Goal: Navigation & Orientation: Find specific page/section

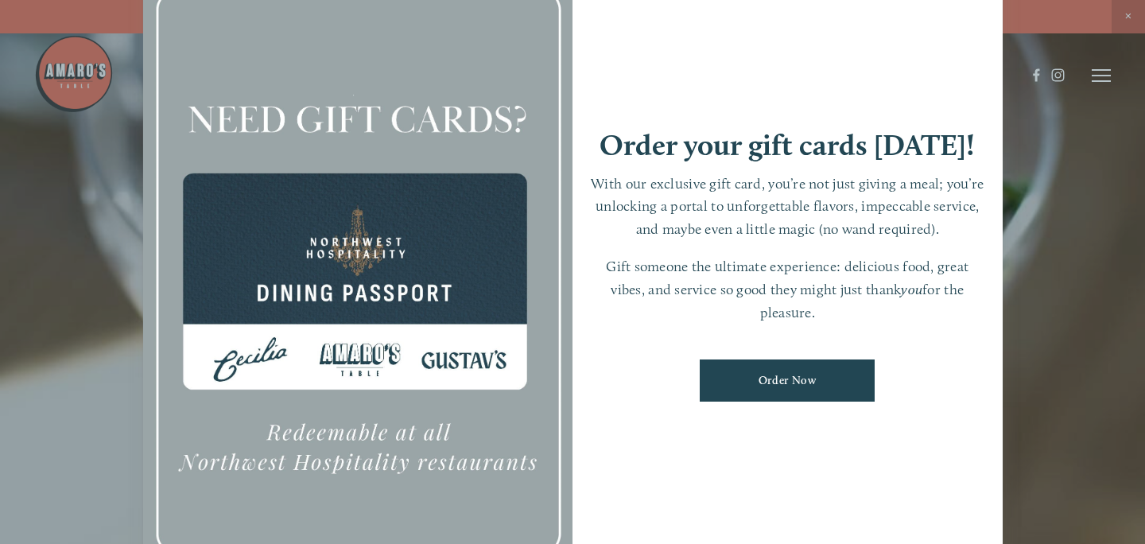
click at [1126, 17] on div at bounding box center [572, 272] width 1145 height 544
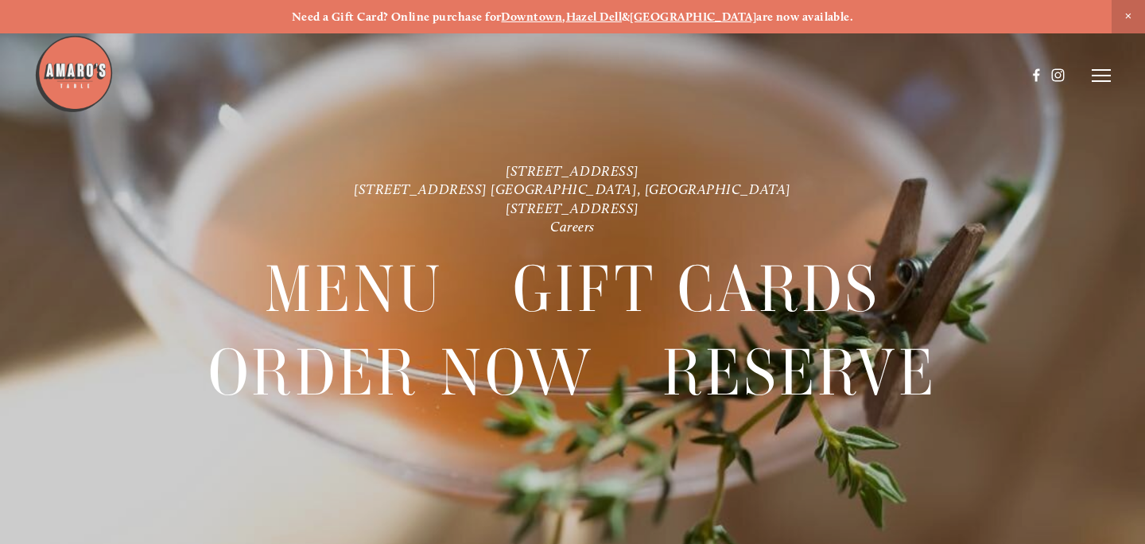
click at [1125, 13] on span "Close Announcement" at bounding box center [1128, 16] width 33 height 33
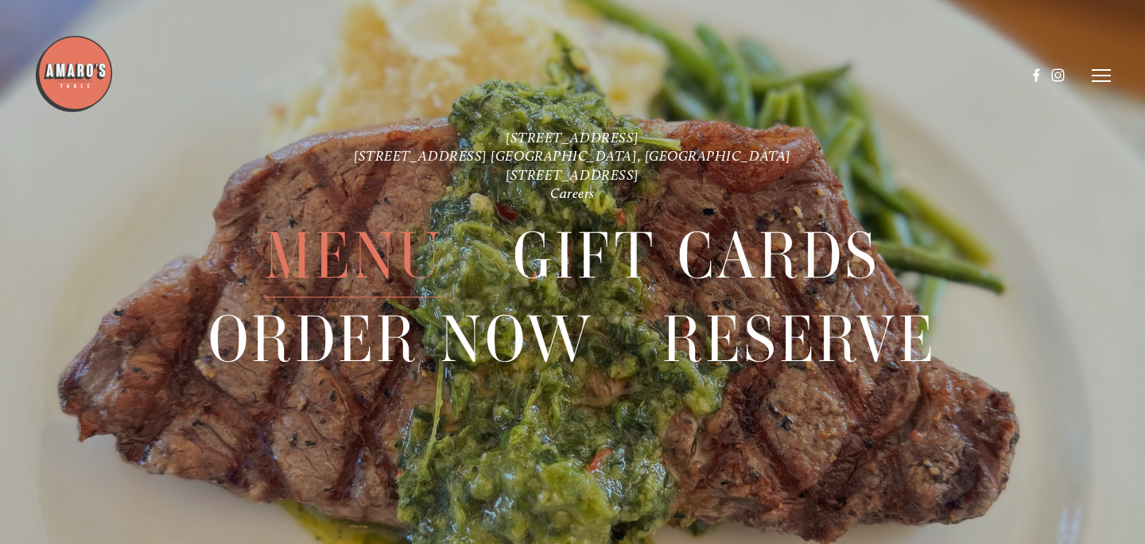
click at [368, 261] on span "Menu" at bounding box center [354, 256] width 179 height 83
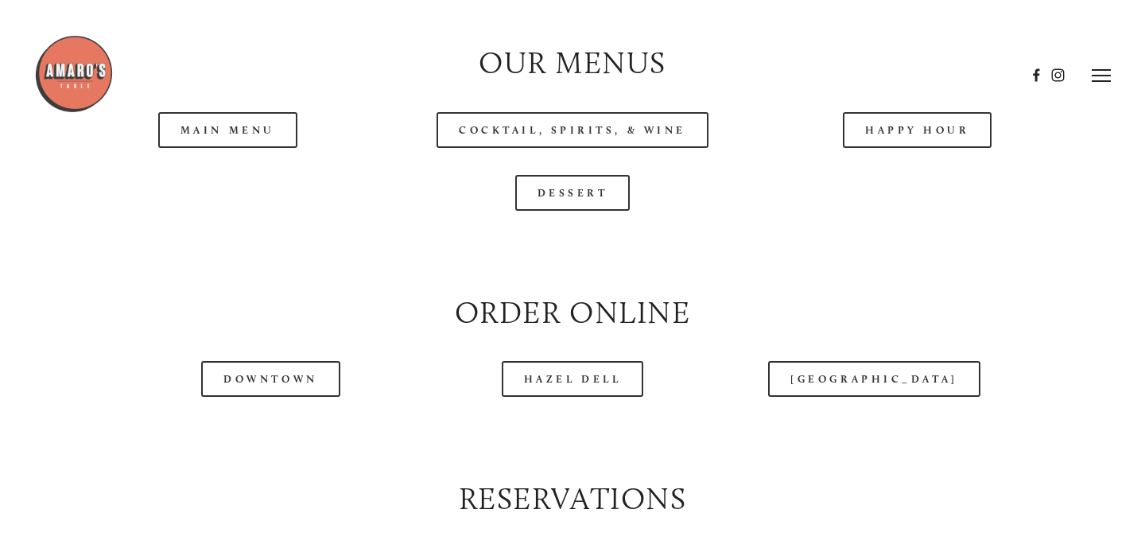
scroll to position [1588, 0]
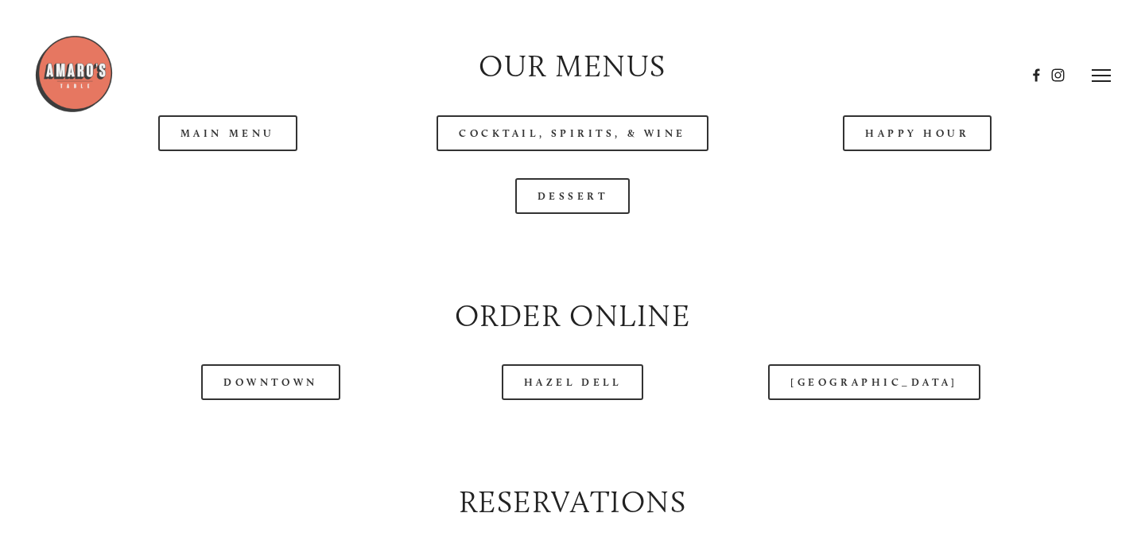
click at [251, 130] on header "Menu Order Now Visit Gallery 0" at bounding box center [572, 75] width 1077 height 150
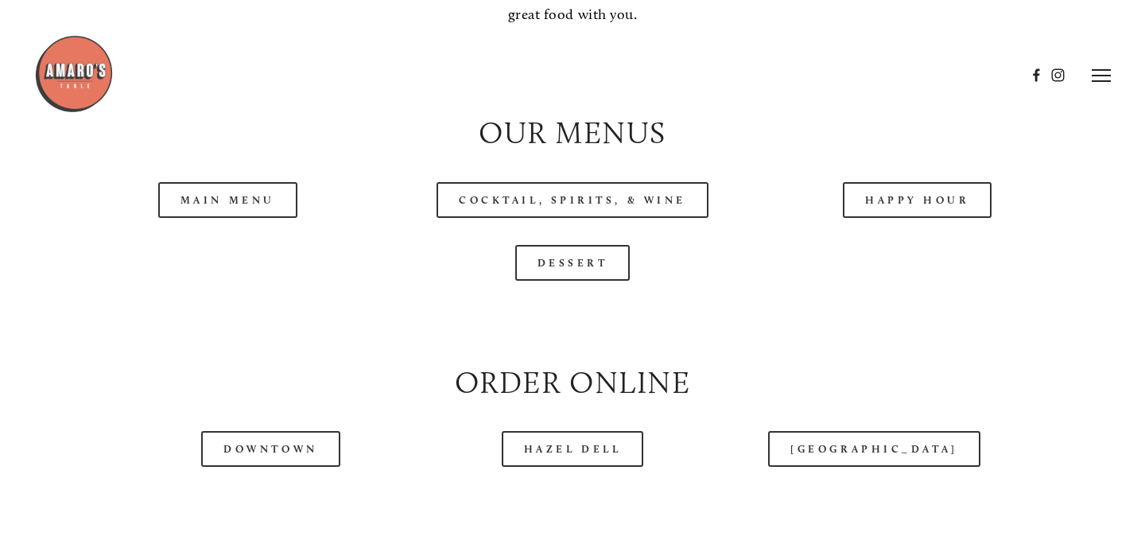
scroll to position [1521, 0]
click at [232, 208] on link "Main Menu" at bounding box center [227, 201] width 139 height 36
